Goal: Task Accomplishment & Management: Complete application form

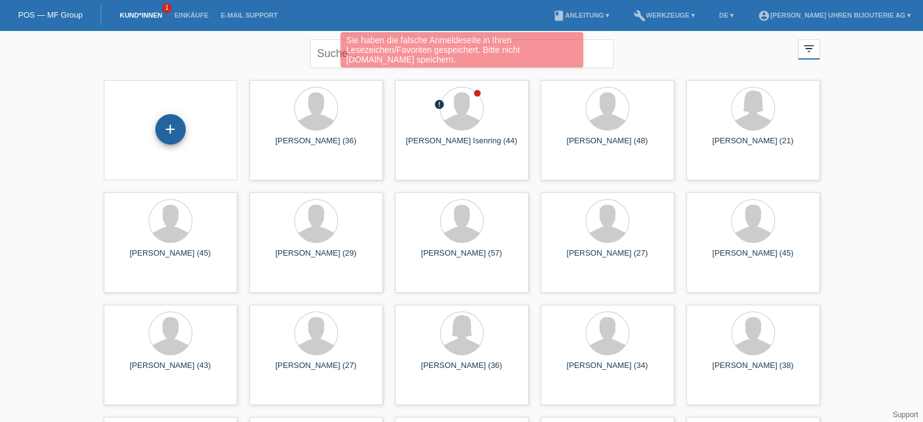
click at [168, 129] on div "+" at bounding box center [170, 129] width 30 height 30
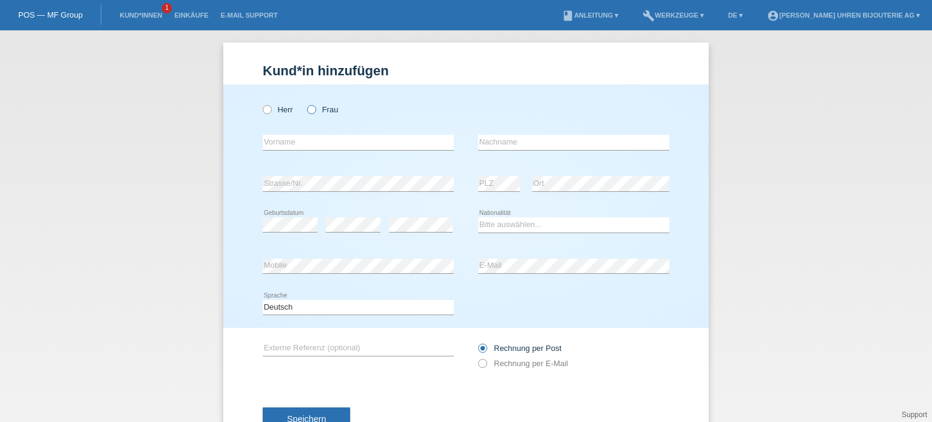
click at [305, 103] on icon at bounding box center [305, 103] width 0 height 0
click at [310, 106] on input "Frau" at bounding box center [311, 109] width 8 height 8
radio input "true"
click at [301, 140] on input "text" at bounding box center [358, 142] width 191 height 15
type input "B"
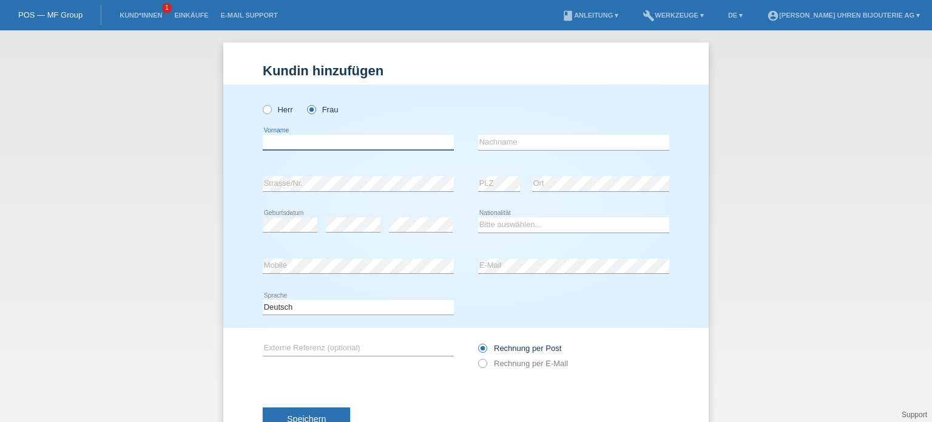
paste input "Bruno Maria Anisia"
drag, startPoint x: 282, startPoint y: 143, endPoint x: 232, endPoint y: 145, distance: 49.2
click at [232, 145] on div "Herr Frau Bruno Maria Anisia error Vorname error Nachname error" at bounding box center [466, 205] width 486 height 243
type input "[PERSON_NAME]"
click at [521, 147] on input "text" at bounding box center [573, 142] width 191 height 15
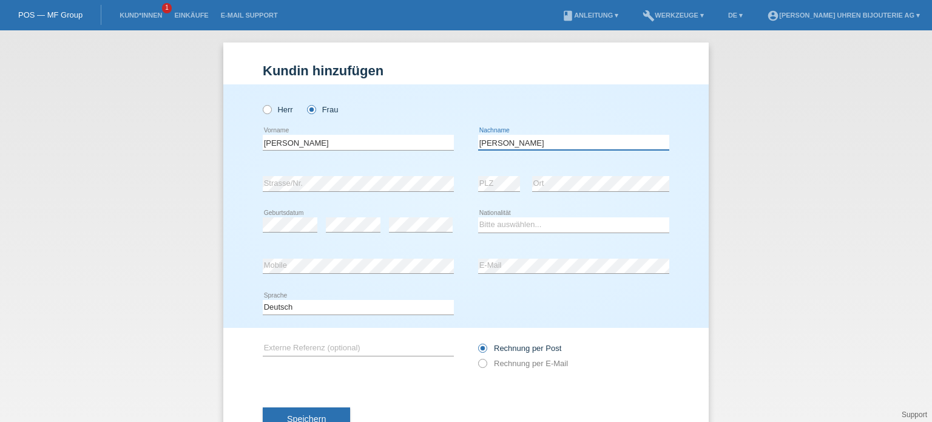
type input "[PERSON_NAME]"
click at [643, 209] on div "Bitte auswählen... Schweiz Deutschland Liechtenstein Österreich ------------ Af…" at bounding box center [573, 225] width 191 height 41
click at [536, 192] on div "error Ort" at bounding box center [600, 183] width 137 height 41
click at [516, 178] on div "error PLZ error Ort" at bounding box center [573, 183] width 191 height 41
click at [490, 231] on select "Bitte auswählen... Schweiz Deutschland Liechtenstein Österreich ------------ Af…" at bounding box center [573, 224] width 191 height 15
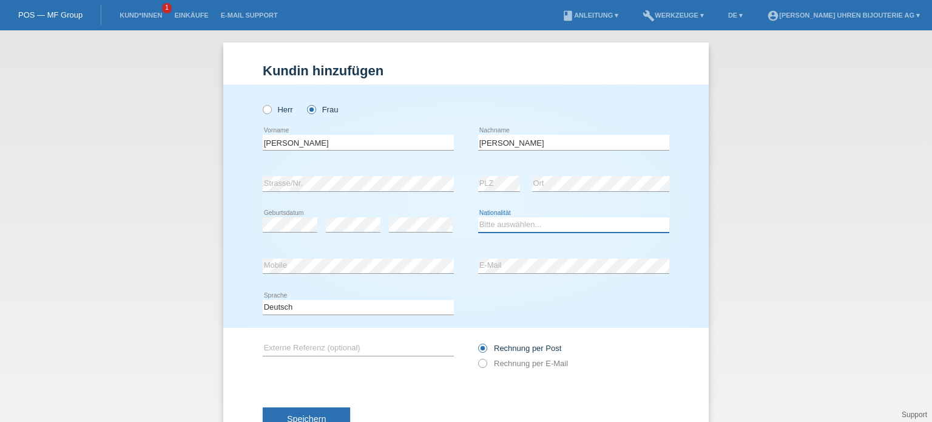
select select "BR"
click at [478, 217] on select "Bitte auswählen... Schweiz Deutschland Liechtenstein Österreich ------------ Af…" at bounding box center [573, 224] width 191 height 15
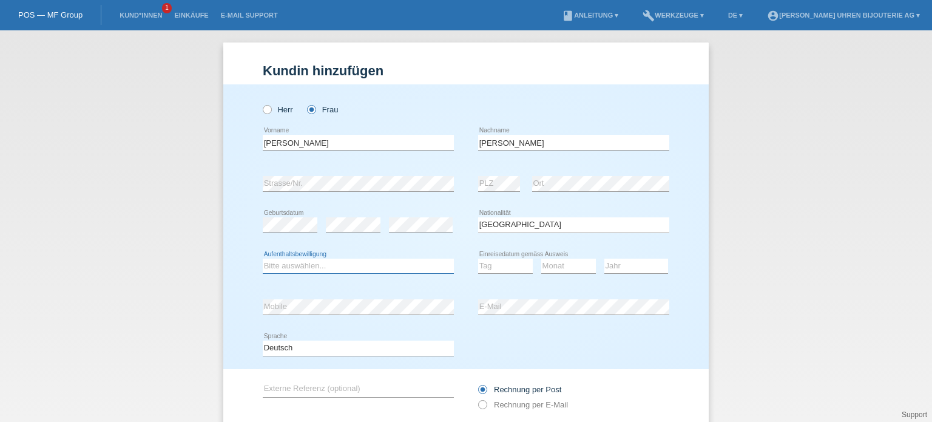
click at [353, 266] on select "Bitte auswählen... C B B - Flüchtlingsstatus Andere" at bounding box center [358, 266] width 191 height 15
select select "C"
click at [263, 259] on select "Bitte auswählen... C B B - Flüchtlingsstatus Andere" at bounding box center [358, 266] width 191 height 15
click at [498, 265] on select "Tag 01 02 03 04 05 06 07 08 09 10 11" at bounding box center [505, 266] width 55 height 15
select select "29"
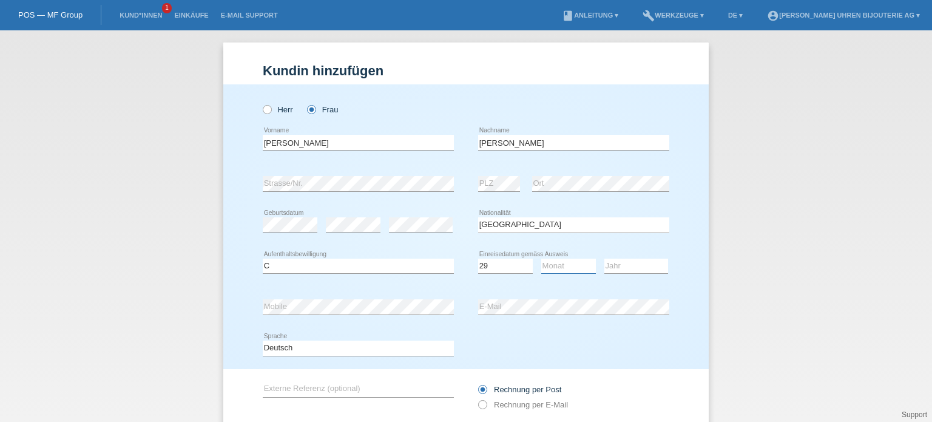
click at [541, 261] on select "Monat 01 02 03 04 05 06 07 08 09 10 11" at bounding box center [568, 266] width 55 height 15
select select "04"
click at [637, 266] on select "Jahr 2025 2024 2023 2022 2021 2020 2019 2018 2017 2016 2015 2014 2013 2012 2011…" at bounding box center [636, 266] width 64 height 15
select select "2009"
click at [604, 259] on select "Jahr 2025 2024 2023 2022 2021 2020 2019 2018 2017 2016 2015 2014 2013 2012 2011…" at bounding box center [636, 266] width 64 height 15
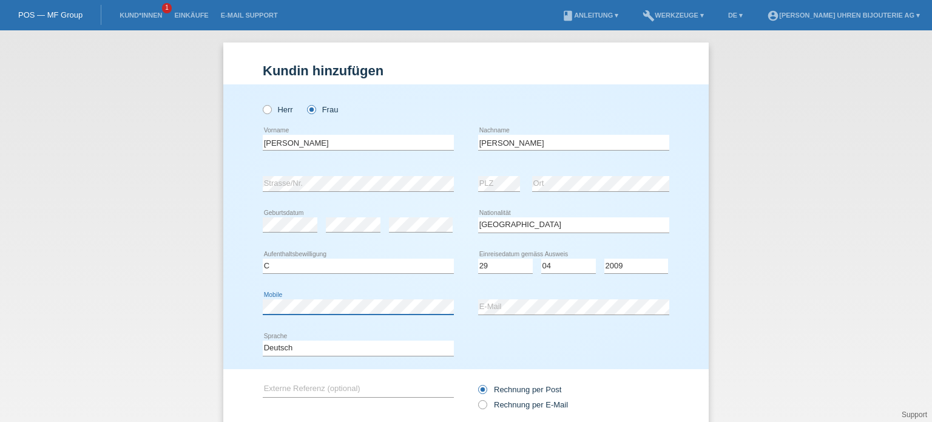
click at [239, 307] on div "Herr Frau Maria Anisia error Vorname" at bounding box center [466, 226] width 486 height 285
click at [297, 385] on input "text" at bounding box center [358, 389] width 191 height 15
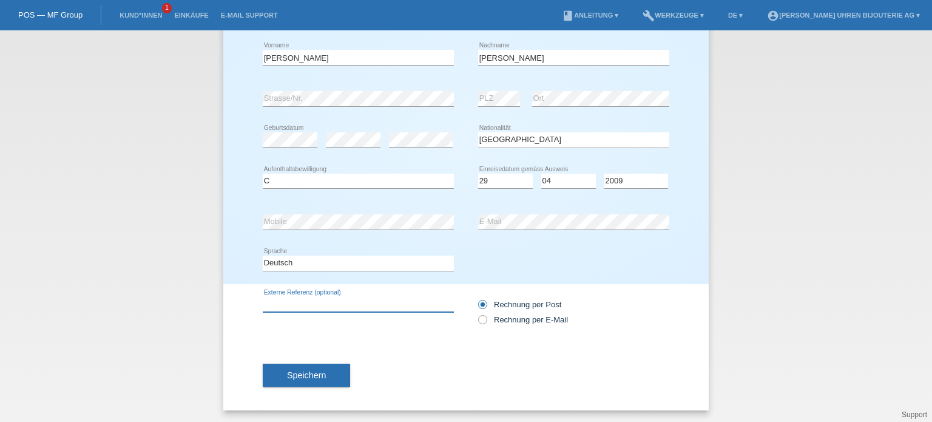
click at [327, 304] on input "text" at bounding box center [358, 304] width 191 height 15
type input "CPO Rolex"
click at [476, 313] on icon at bounding box center [476, 313] width 0 height 0
click at [481, 321] on input "Rechnung per E-Mail" at bounding box center [482, 322] width 8 height 15
radio input "true"
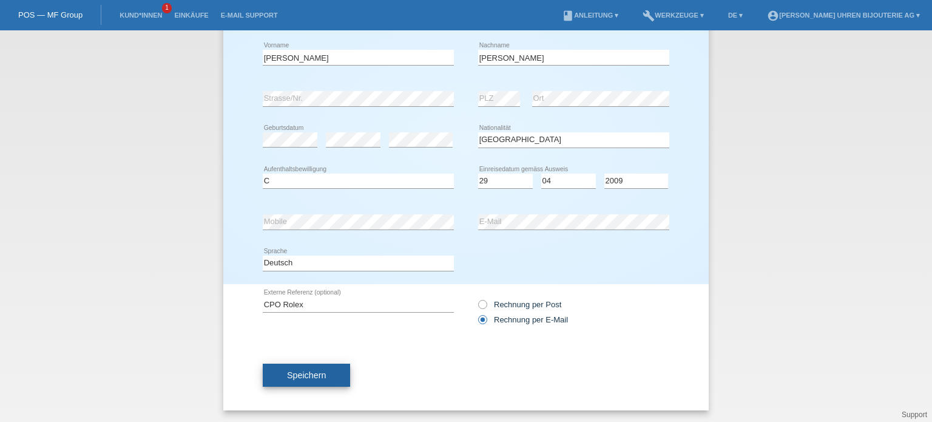
click at [297, 376] on span "Speichern" at bounding box center [306, 375] width 39 height 10
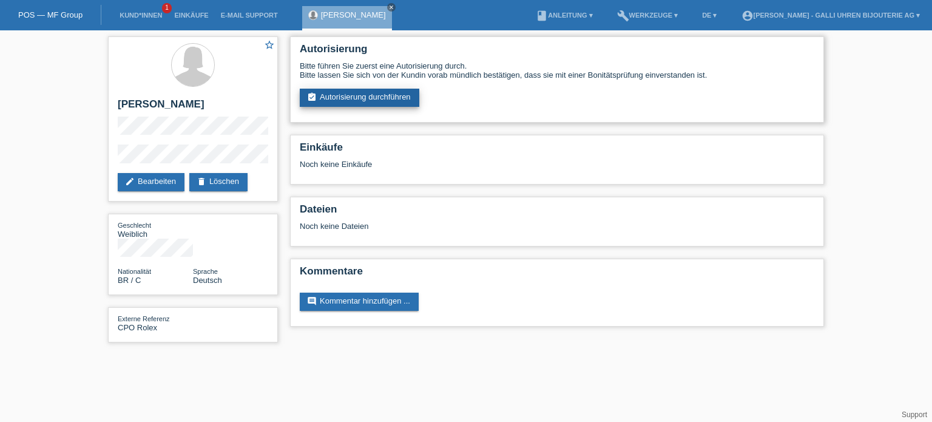
click at [344, 98] on link "assignment_turned_in Autorisierung durchführen" at bounding box center [360, 98] width 120 height 18
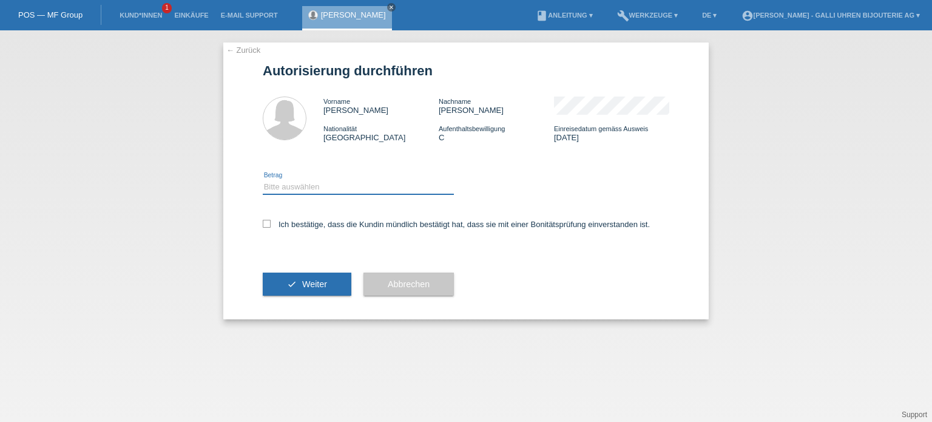
click at [305, 183] on select "Bitte auswählen CHF 1.00 - CHF 499.00 CHF 500.00 - CHF 1'999.00 CHF 2'000.00 - …" at bounding box center [358, 187] width 191 height 15
select select "3"
click at [263, 180] on select "Bitte auswählen CHF 1.00 - CHF 499.00 CHF 500.00 - CHF 1'999.00 CHF 2'000.00 - …" at bounding box center [358, 187] width 191 height 15
click at [267, 223] on icon at bounding box center [267, 224] width 8 height 8
click at [267, 223] on input "Ich bestätige, dass die Kundin mündlich bestätigt hat, dass sie mit einer Bonit…" at bounding box center [267, 224] width 8 height 8
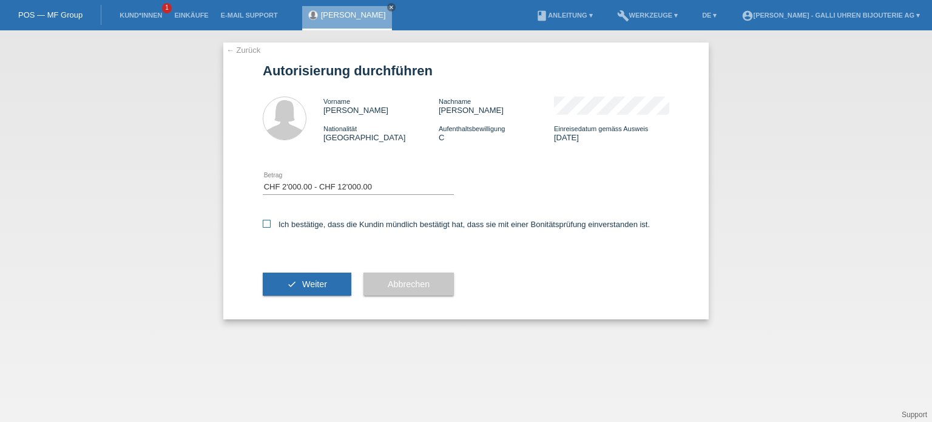
checkbox input "true"
click at [286, 278] on button "check Weiter" at bounding box center [307, 283] width 89 height 23
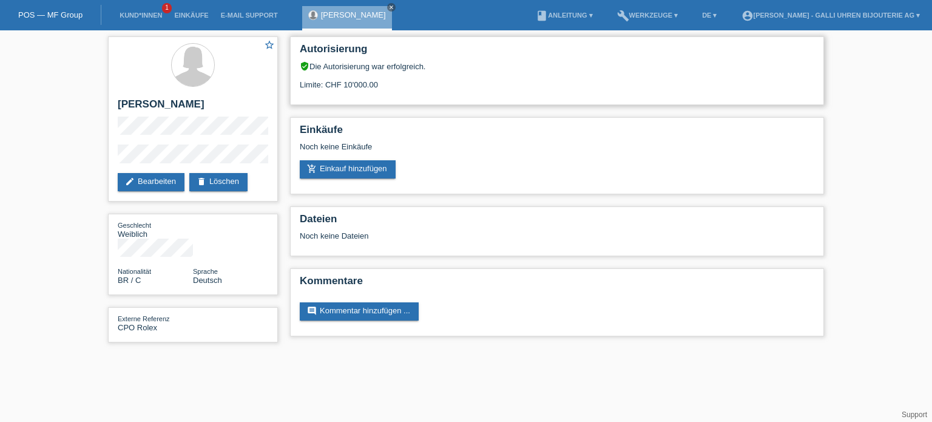
drag, startPoint x: 333, startPoint y: 83, endPoint x: 379, endPoint y: 89, distance: 47.2
click at [379, 89] on div "Autorisierung verified_user Die Autorisierung war erfolgreich. Limite: CHF 10'0…" at bounding box center [557, 70] width 534 height 69
click at [362, 84] on div "Limite: CHF 10'000.00" at bounding box center [557, 80] width 515 height 18
click at [347, 168] on link "add_shopping_cart Einkauf hinzufügen" at bounding box center [348, 169] width 96 height 18
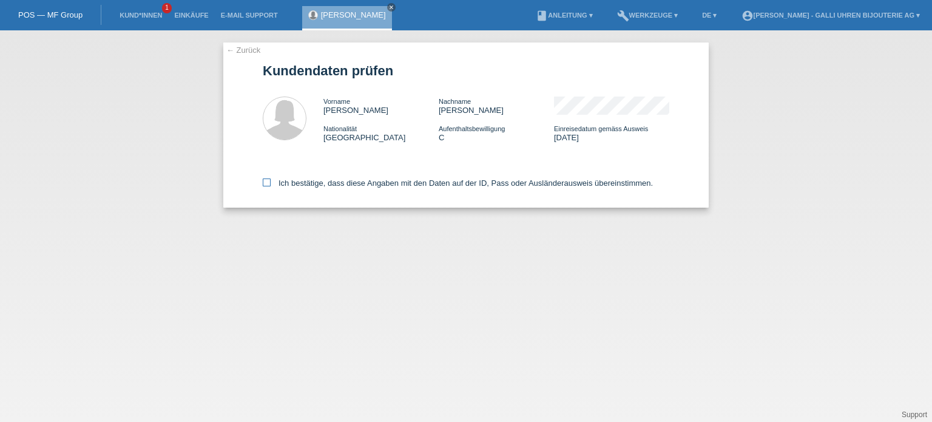
click at [269, 184] on icon at bounding box center [267, 182] width 8 height 8
click at [269, 184] on input "Ich bestätige, dass diese Angaben mit den Daten auf der ID, Pass oder Ausländer…" at bounding box center [267, 182] width 8 height 8
checkbox input "true"
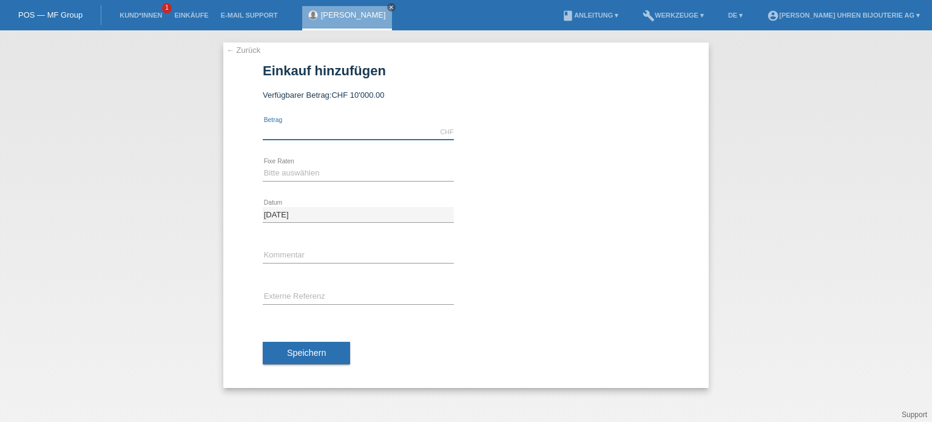
click at [326, 129] on input "text" at bounding box center [358, 131] width 191 height 15
type input "8450.00"
click at [303, 172] on select "Bitte auswählen 6 Raten 12 Raten 18 Raten 24 Raten" at bounding box center [358, 173] width 191 height 15
select select "541"
click at [263, 166] on select "Bitte auswählen 6 Raten 12 Raten 18 Raten 24 Raten" at bounding box center [358, 173] width 191 height 15
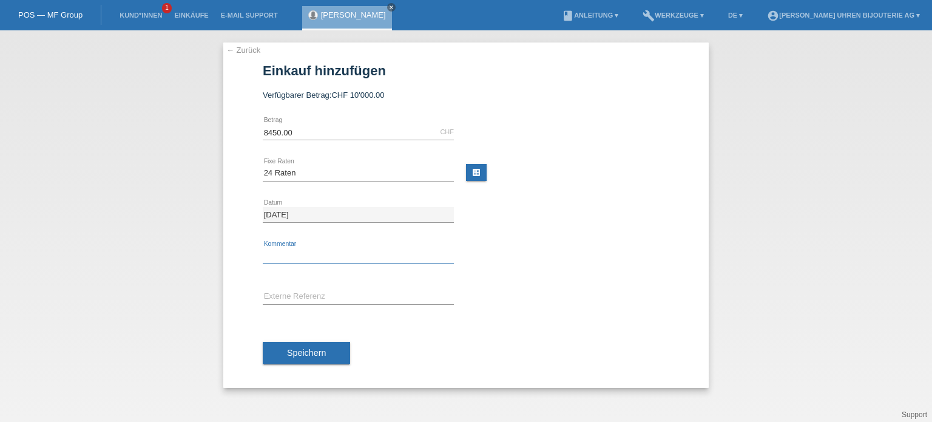
click at [286, 257] on input "text" at bounding box center [358, 255] width 191 height 15
type input "BG"
click at [322, 299] on input "text" at bounding box center [358, 296] width 191 height 15
paste input "16233G/134"
type input "16233G/134"
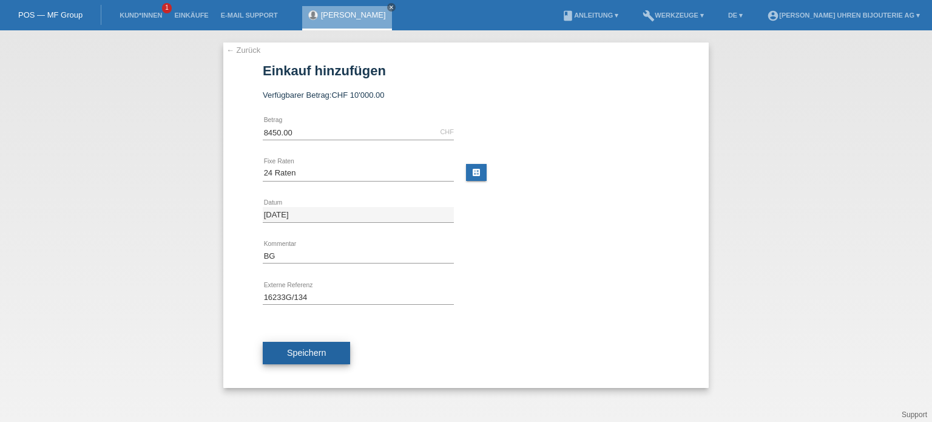
click at [310, 351] on span "Speichern" at bounding box center [306, 353] width 39 height 10
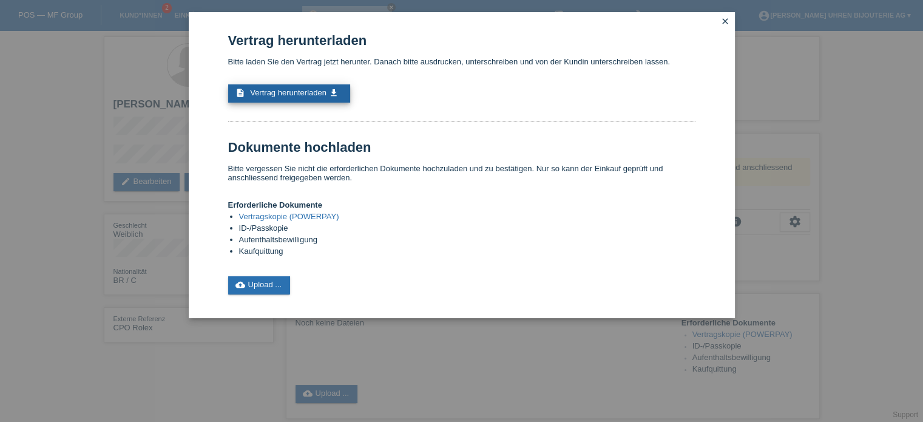
click at [291, 100] on link "description Vertrag herunterladen get_app" at bounding box center [289, 93] width 122 height 18
click at [726, 21] on icon "close" at bounding box center [725, 21] width 10 height 10
